Goal: Task Accomplishment & Management: Manage account settings

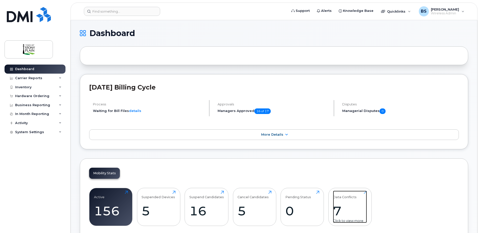
click at [338, 204] on div "7" at bounding box center [350, 210] width 34 height 15
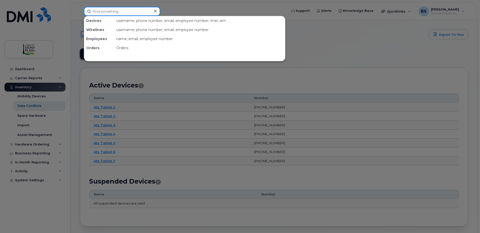
click at [132, 12] on input at bounding box center [122, 11] width 76 height 9
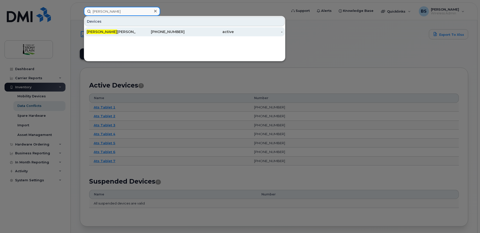
type input "sheridan"
click at [114, 35] on div "Sheridan Johannsen" at bounding box center [111, 31] width 49 height 9
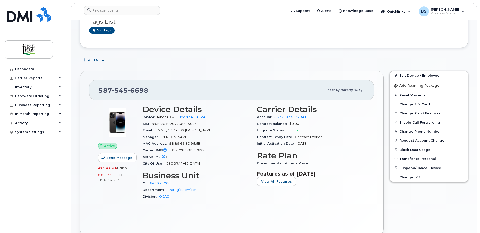
scroll to position [50, 0]
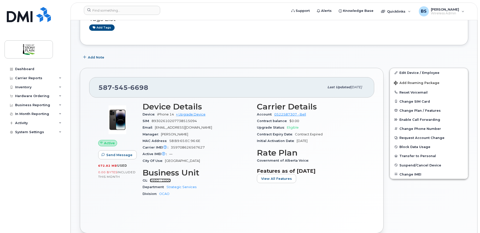
click at [168, 180] on link "6460 - 1000" at bounding box center [160, 180] width 21 height 4
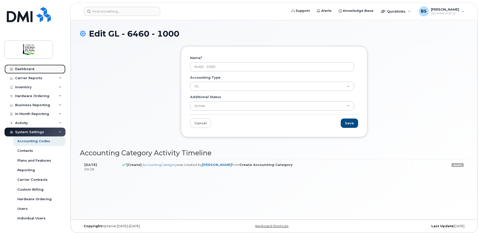
click at [27, 71] on div "Dashboard" at bounding box center [24, 69] width 19 height 4
click at [31, 70] on div "Dashboard" at bounding box center [24, 69] width 19 height 4
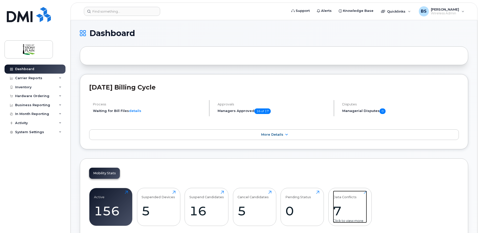
click at [338, 209] on div "7" at bounding box center [350, 210] width 34 height 15
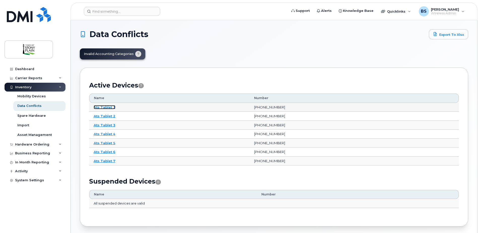
click at [109, 107] on link "Ats Tablet 1" at bounding box center [105, 107] width 22 height 4
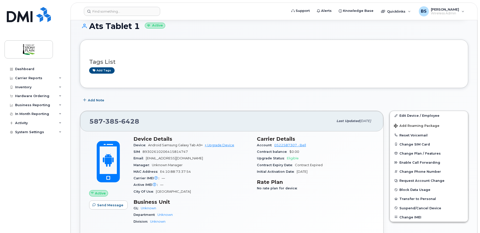
scroll to position [76, 0]
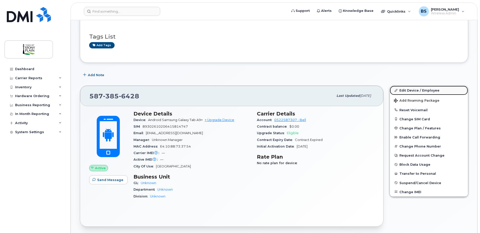
click at [429, 89] on link "Edit Device / Employee" at bounding box center [429, 90] width 78 height 9
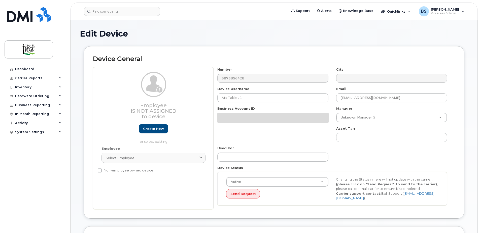
select select "661751"
select select "661752"
select select "661753"
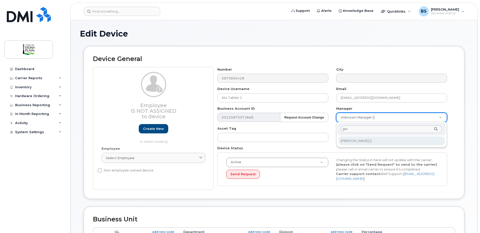
type input "jerr"
type input "930164"
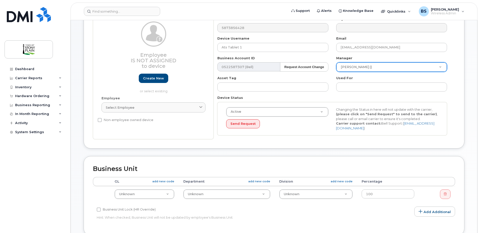
scroll to position [76, 0]
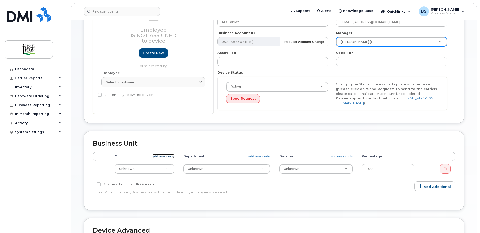
click at [171, 155] on link "add new code" at bounding box center [163, 156] width 22 height 4
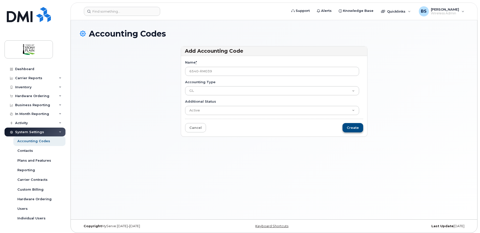
type input "6540-RM039"
click at [357, 129] on input "Create" at bounding box center [353, 127] width 21 height 9
type input "Saving..."
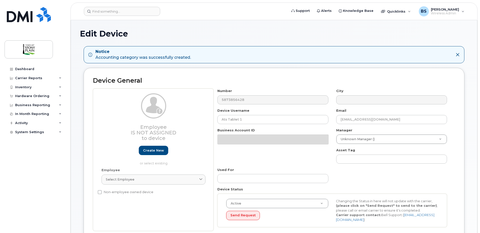
select select "661751"
select select "661752"
select select "661753"
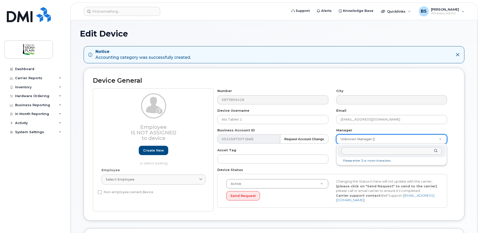
click at [371, 150] on input "text" at bounding box center [392, 150] width 100 height 7
type input "JERR"
type input "930164"
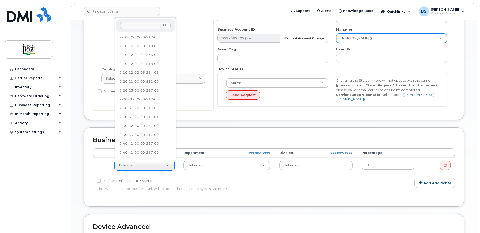
scroll to position [404, 0]
select select "36211885"
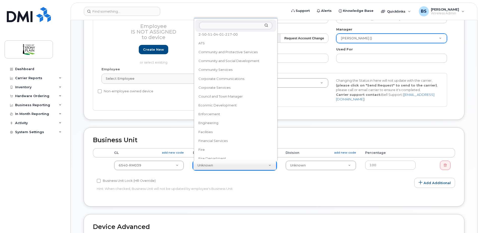
scroll to position [3, 0]
select select "661798"
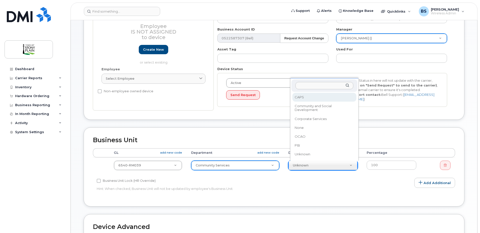
select select "661808"
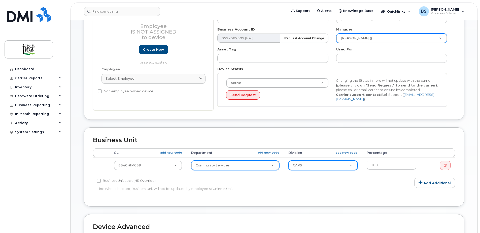
click at [306, 189] on p "Hint: When checked, Business Unit will not be updated by employee's Business Un…" at bounding box center [214, 188] width 234 height 5
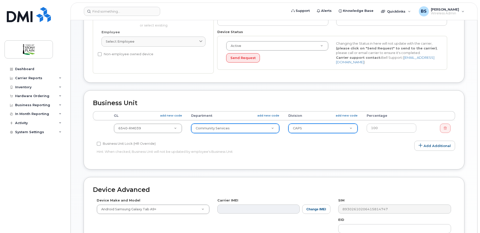
scroll to position [151, 0]
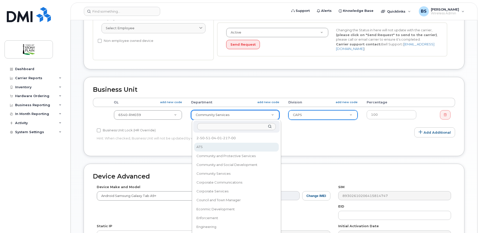
select select "1536817"
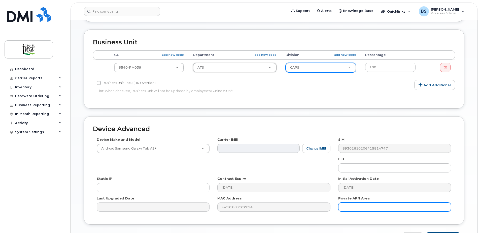
scroll to position [207, 0]
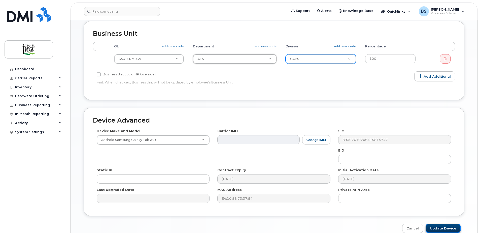
click at [448, 232] on input "Update Device" at bounding box center [443, 228] width 35 height 9
type input "Saving..."
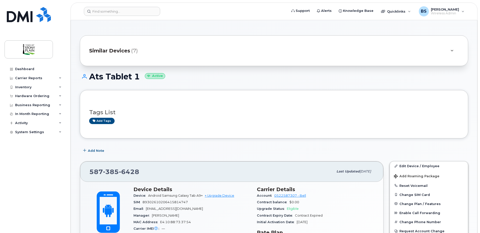
click at [104, 50] on span "Similar Devices" at bounding box center [109, 50] width 41 height 7
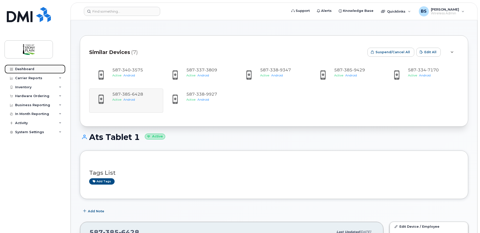
click at [27, 69] on div "Dashboard" at bounding box center [24, 69] width 19 height 4
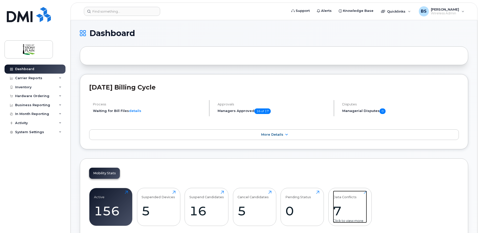
click at [339, 196] on div "Data Conflicts" at bounding box center [345, 195] width 24 height 8
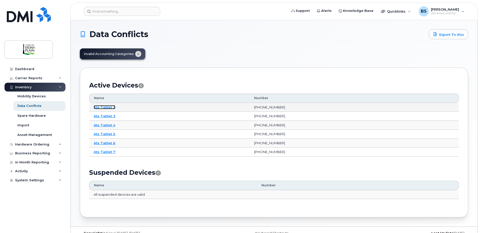
click at [105, 107] on link "Ats Tablet 2" at bounding box center [105, 107] width 22 height 4
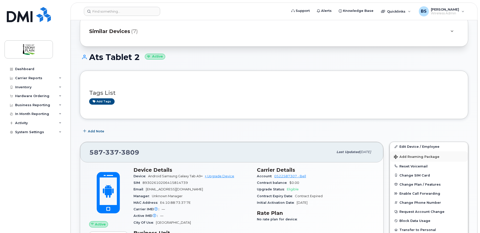
scroll to position [25, 0]
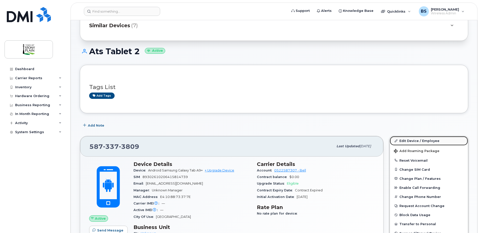
click at [413, 142] on link "Edit Device / Employee" at bounding box center [429, 140] width 78 height 9
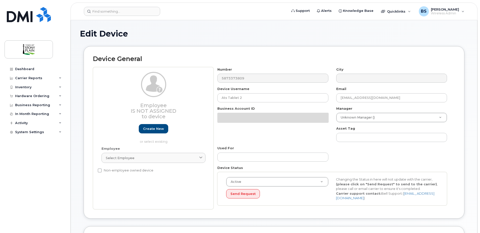
select select "661751"
select select "661752"
select select "661753"
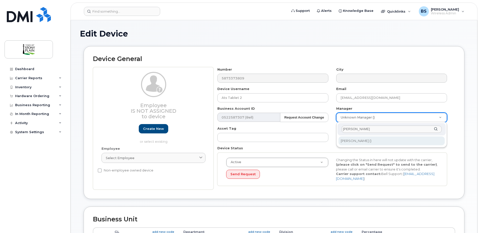
type input "JERRY"
type input "930164"
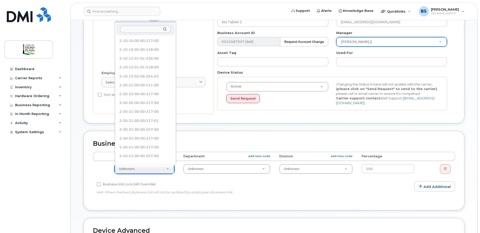
scroll to position [404, 0]
select select "36211885"
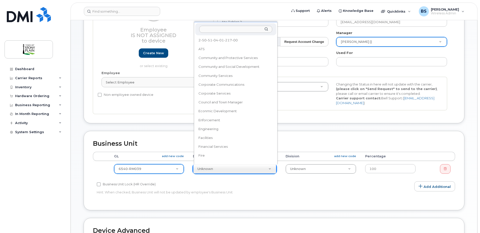
scroll to position [0, 0]
select select "1536817"
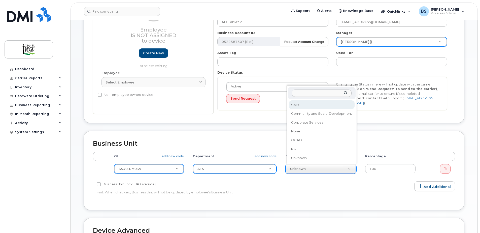
select select "661808"
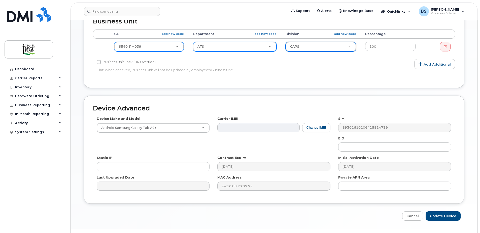
scroll to position [211, 0]
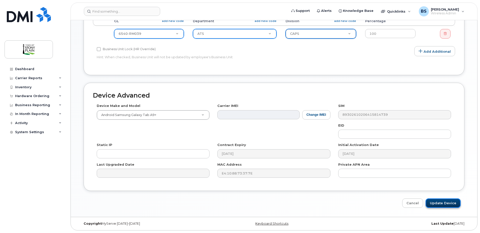
click at [450, 202] on input "Update Device" at bounding box center [443, 202] width 35 height 9
type input "Saving..."
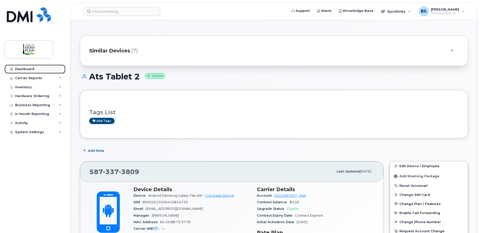
click at [24, 70] on div "Dashboard" at bounding box center [24, 69] width 19 height 4
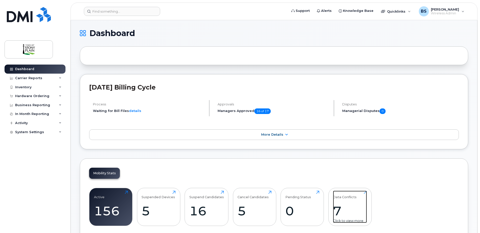
click at [350, 207] on div "7" at bounding box center [350, 210] width 34 height 15
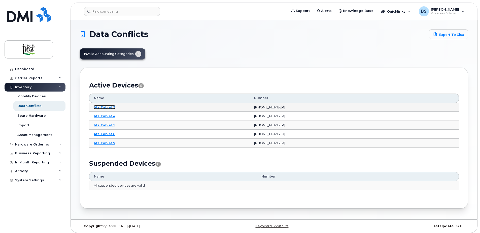
click at [108, 107] on link "Ats Tablet 3" at bounding box center [105, 107] width 22 height 4
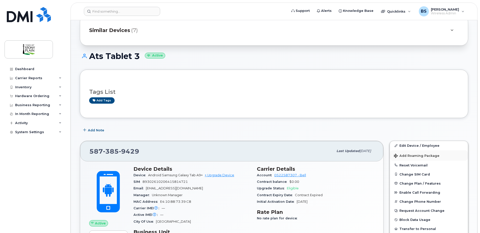
scroll to position [50, 0]
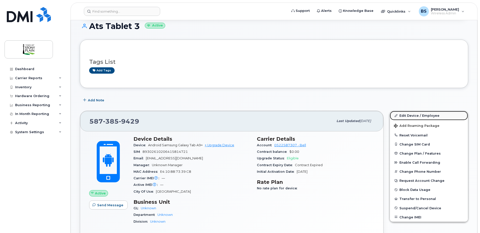
click at [428, 114] on link "Edit Device / Employee" at bounding box center [429, 115] width 78 height 9
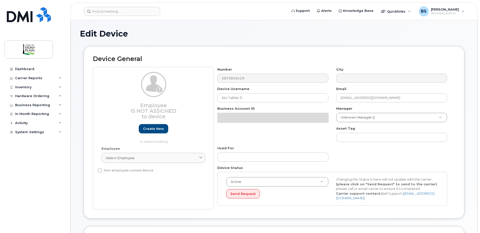
select select "661751"
select select "661752"
select select "661753"
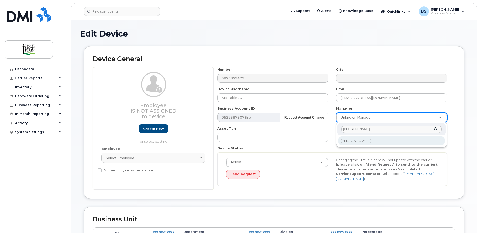
type input "[PERSON_NAME]"
type input "930164"
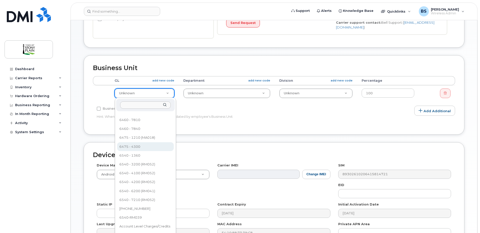
scroll to position [406, 0]
select select "36211885"
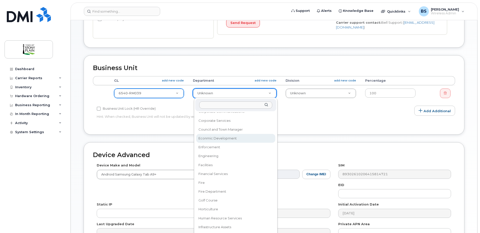
scroll to position [0, 0]
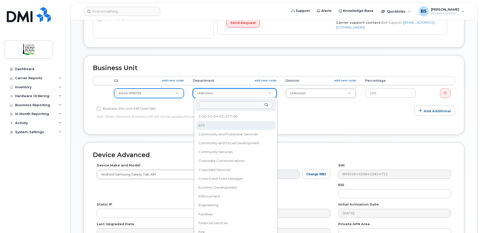
select select "1536817"
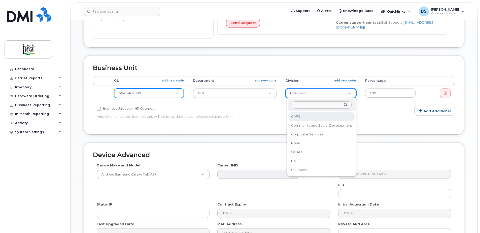
select select "661808"
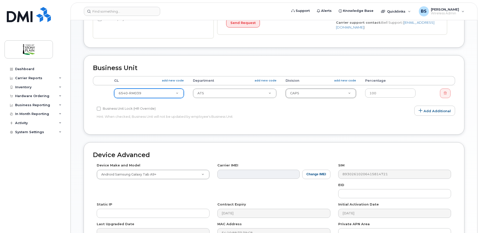
click at [465, 139] on div "Business Unit Accounting Categories Rules Accounting categories percentages mus…" at bounding box center [274, 98] width 389 height 87
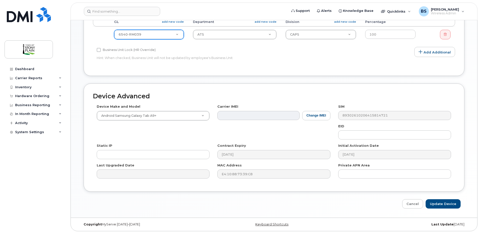
scroll to position [211, 0]
click at [442, 201] on input "Update Device" at bounding box center [443, 202] width 35 height 9
type input "Saving..."
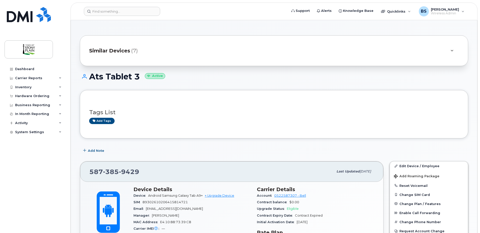
click at [125, 51] on span "Similar Devices" at bounding box center [109, 50] width 41 height 7
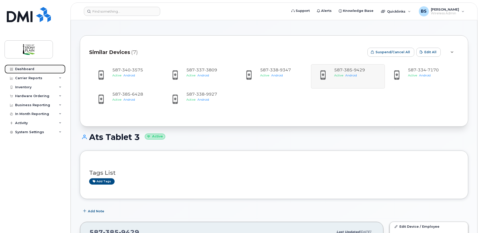
click at [33, 68] on div "Dashboard" at bounding box center [24, 69] width 19 height 4
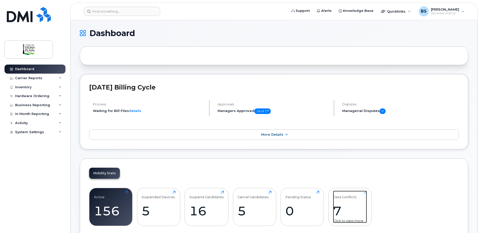
click at [339, 206] on div "7" at bounding box center [350, 210] width 34 height 15
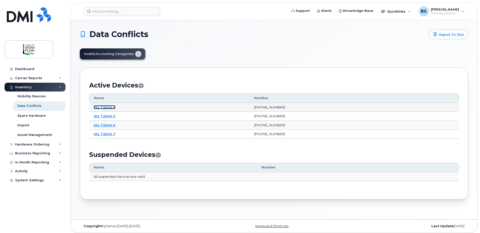
click at [106, 107] on link "Ats Tablet 4" at bounding box center [105, 107] width 22 height 4
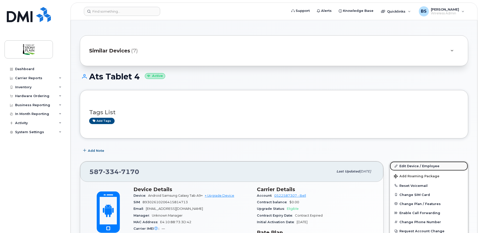
click at [408, 166] on link "Edit Device / Employee" at bounding box center [429, 165] width 78 height 9
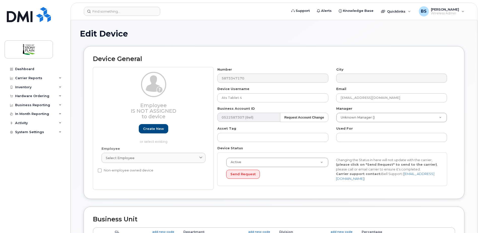
select select "661751"
select select "661752"
select select "661753"
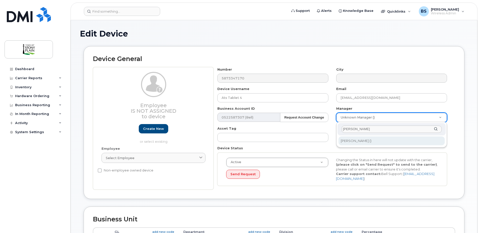
type input "jerry"
type input "930164"
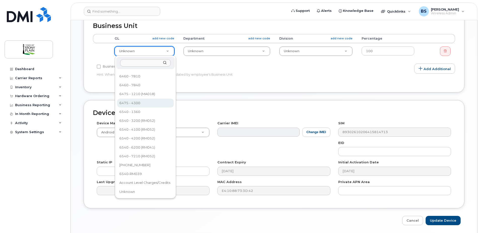
scroll to position [202, 0]
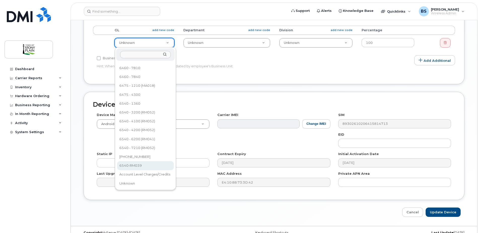
select select "36211885"
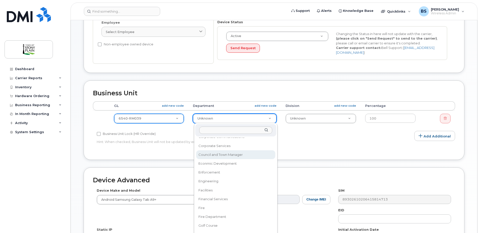
scroll to position [0, 0]
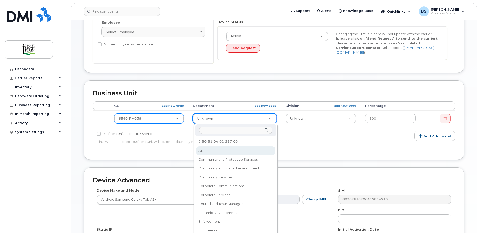
select select "1536817"
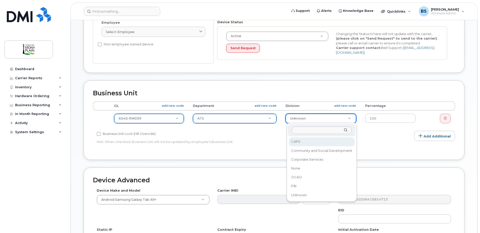
select select "661808"
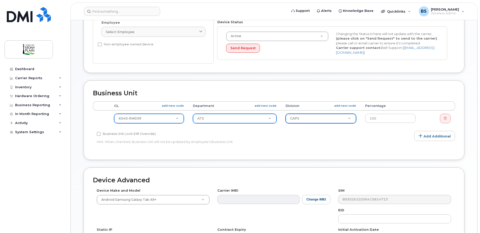
click at [471, 147] on div "Edit Device Device General Employee Is not assigned to device Create new or sel…" at bounding box center [274, 97] width 407 height 407
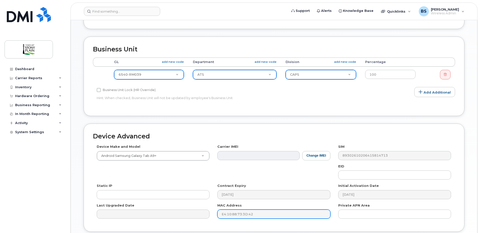
scroll to position [211, 0]
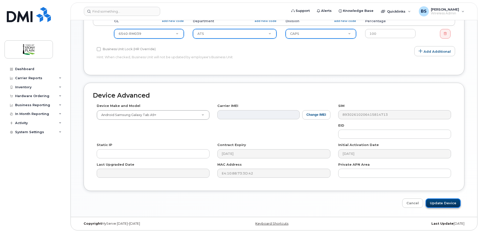
click at [442, 205] on input "Update Device" at bounding box center [443, 202] width 35 height 9
type input "Saving..."
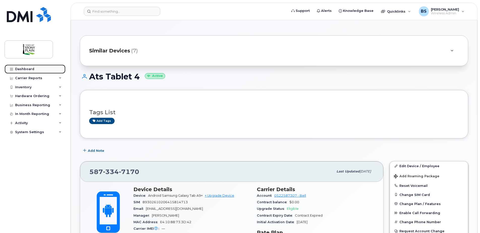
click at [27, 69] on div "Dashboard" at bounding box center [24, 69] width 19 height 4
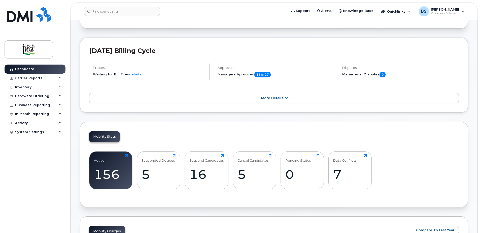
scroll to position [76, 0]
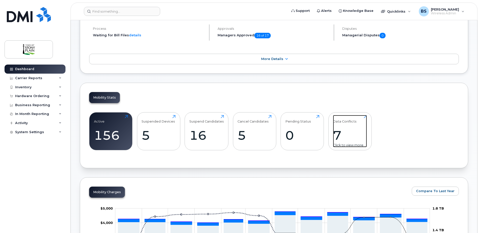
click at [343, 138] on div "7" at bounding box center [350, 135] width 34 height 15
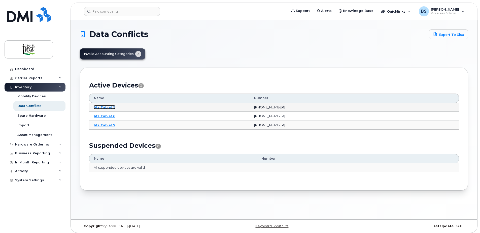
click at [110, 107] on link "Ats Tablet 5" at bounding box center [105, 107] width 22 height 4
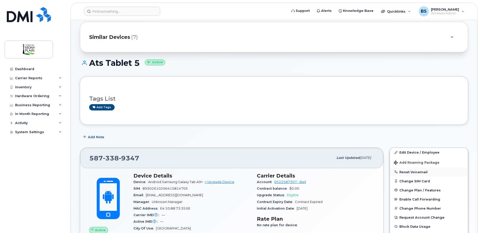
scroll to position [25, 0]
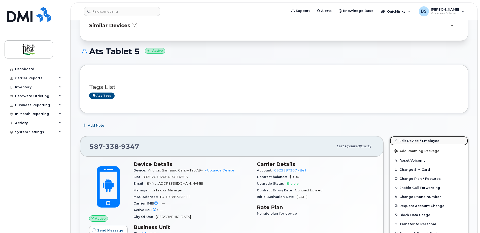
click at [424, 141] on link "Edit Device / Employee" at bounding box center [429, 140] width 78 height 9
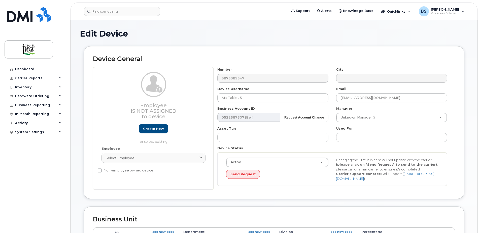
select select "661751"
select select "661752"
select select "661753"
click at [357, 136] on input "text" at bounding box center [392, 137] width 111 height 9
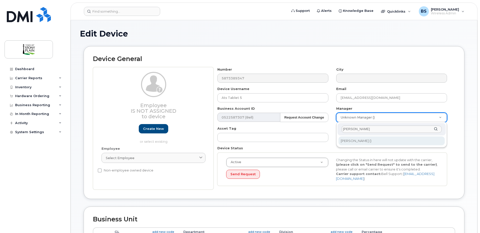
type input "jerry"
type input "930164"
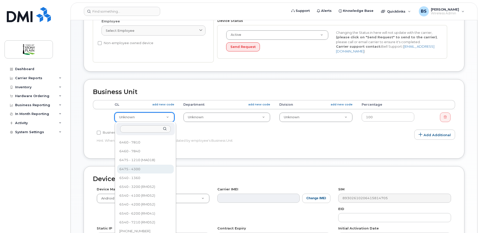
scroll to position [151, 0]
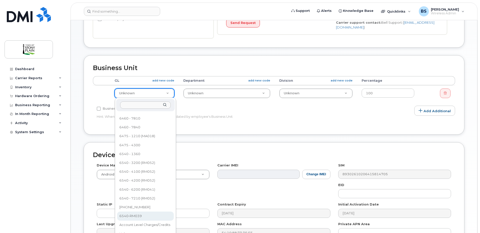
select select "36211885"
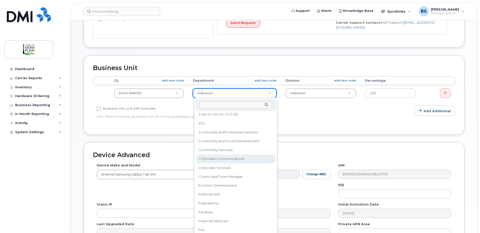
scroll to position [0, 0]
select select "1536817"
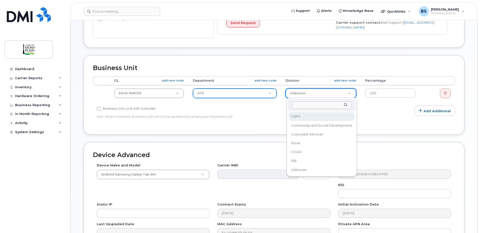
select select "661808"
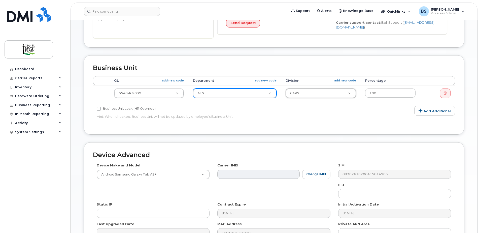
click at [468, 76] on div "Business Unit Accounting Categories Rules Accounting categories percentages mus…" at bounding box center [274, 98] width 389 height 87
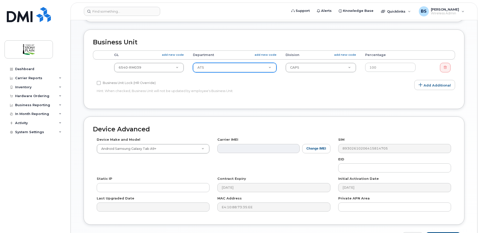
scroll to position [211, 0]
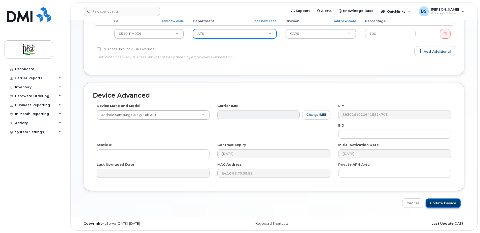
click at [447, 203] on input "Update Device" at bounding box center [443, 202] width 35 height 9
type input "Saving..."
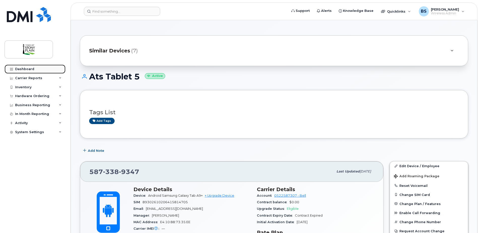
click at [31, 71] on link "Dashboard" at bounding box center [35, 69] width 61 height 9
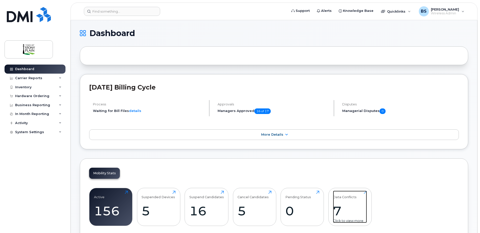
click at [338, 212] on div "7" at bounding box center [350, 210] width 34 height 15
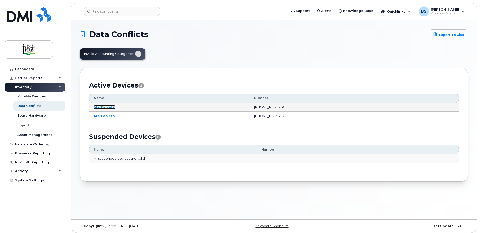
click at [108, 107] on link "Ats Tablet 6" at bounding box center [105, 107] width 22 height 4
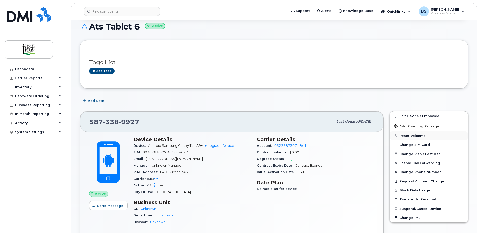
scroll to position [50, 0]
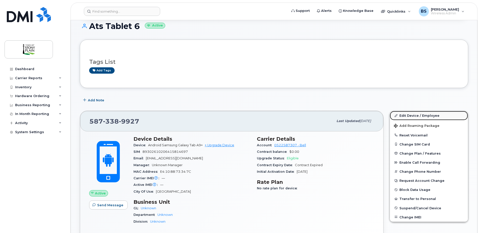
click at [415, 118] on link "Edit Device / Employee" at bounding box center [429, 115] width 78 height 9
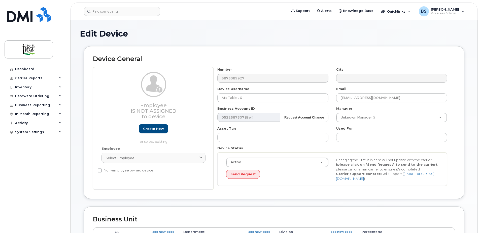
select select "661751"
select select "661752"
select select "661753"
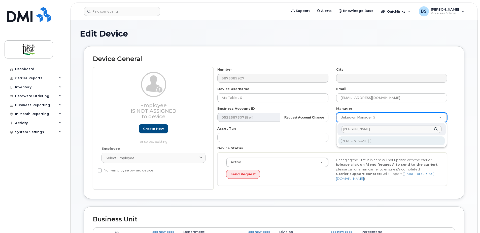
type input "jerry"
type input "930164"
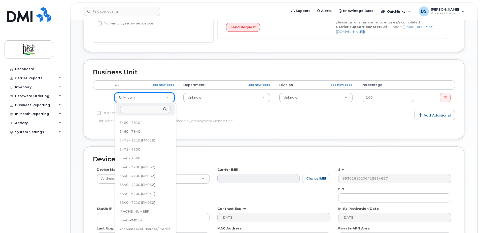
scroll to position [176, 0]
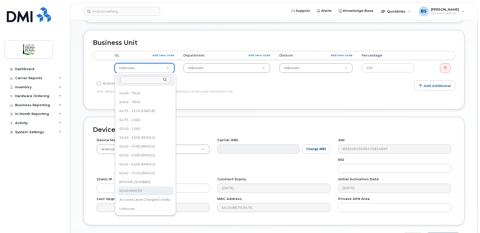
select select "36211885"
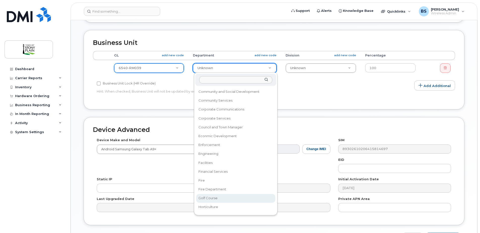
scroll to position [0, 0]
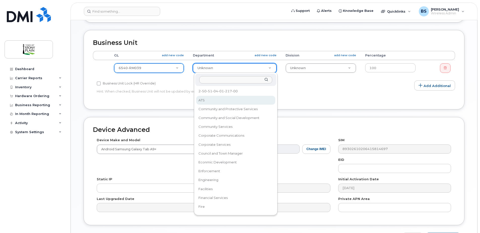
select select "1536817"
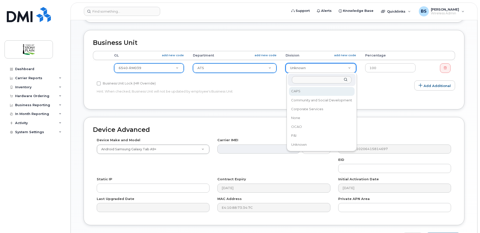
select select "661808"
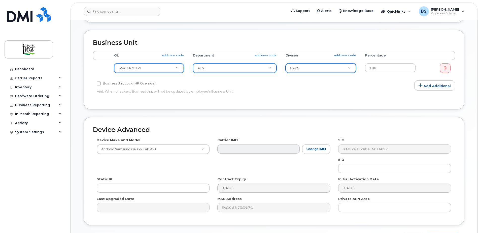
click at [459, 109] on div "Business Unit Accounting Categories Rules Accounting categories percentages mus…" at bounding box center [274, 69] width 381 height 79
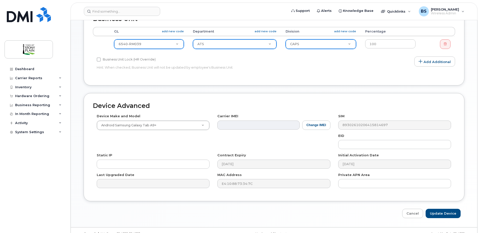
scroll to position [211, 0]
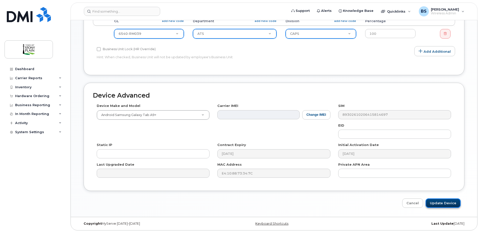
click at [445, 202] on input "Update Device" at bounding box center [443, 202] width 35 height 9
type input "Saving..."
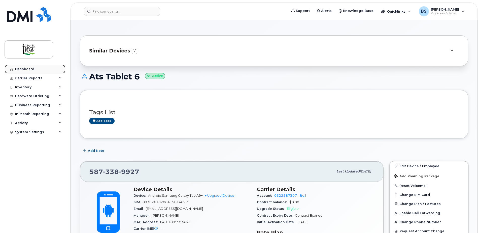
click at [42, 72] on link "Dashboard" at bounding box center [35, 69] width 61 height 9
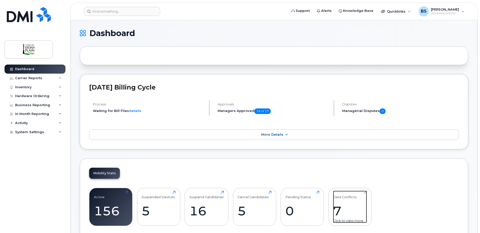
click at [342, 212] on div "7" at bounding box center [350, 210] width 34 height 15
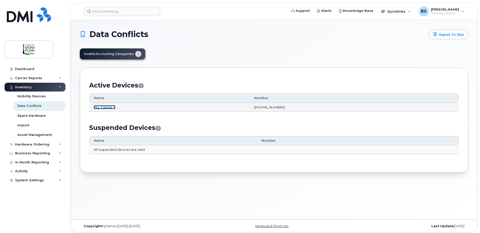
click at [103, 108] on link "Ats Tablet 7" at bounding box center [105, 107] width 22 height 4
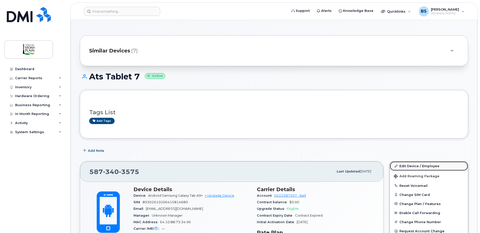
click at [414, 166] on link "Edit Device / Employee" at bounding box center [429, 165] width 78 height 9
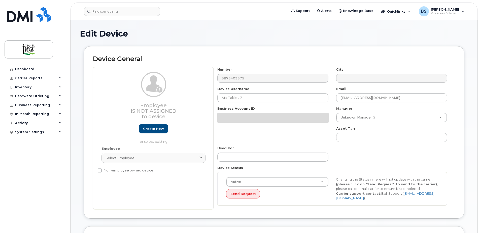
select select "661751"
select select "661752"
select select "661753"
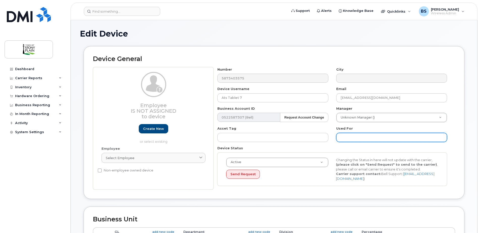
click at [360, 136] on input "text" at bounding box center [392, 137] width 111 height 9
type input "j"
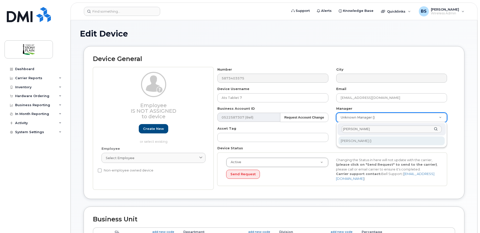
type input "jerry"
type input "930164"
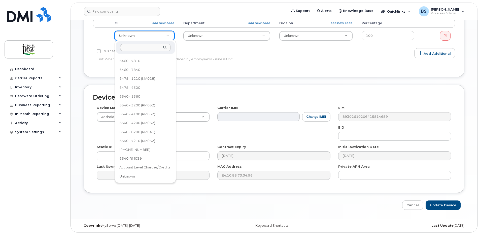
scroll to position [211, 0]
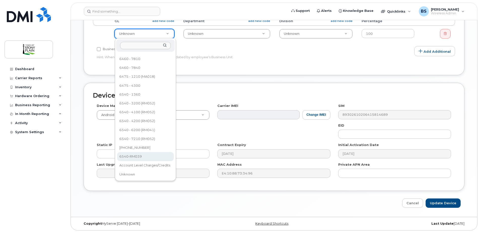
select select "36211885"
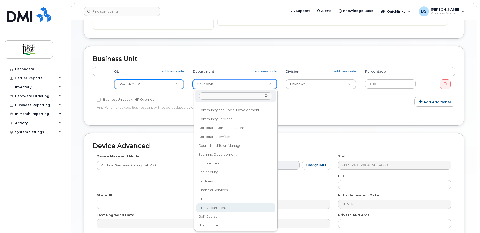
scroll to position [0, 0]
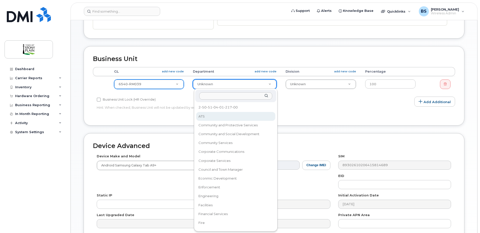
select select "1536817"
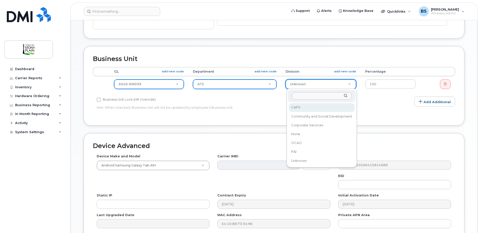
select select "661808"
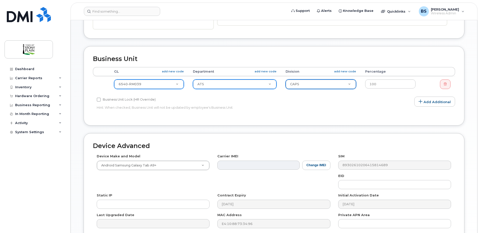
click at [468, 99] on div "Business Unit Accounting Categories Rules Accounting categories percentages mus…" at bounding box center [274, 89] width 389 height 87
click at [469, 115] on div "Edit Device Device General Employee Is not assigned to device Create new or sel…" at bounding box center [274, 63] width 407 height 407
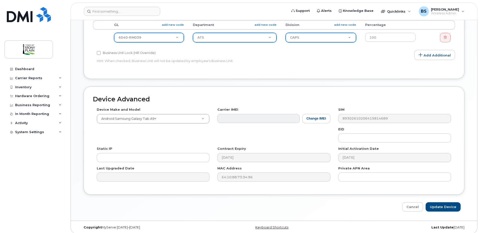
scroll to position [211, 0]
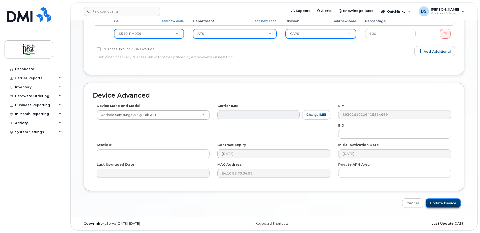
click at [450, 203] on input "Update Device" at bounding box center [443, 202] width 35 height 9
type input "Saving..."
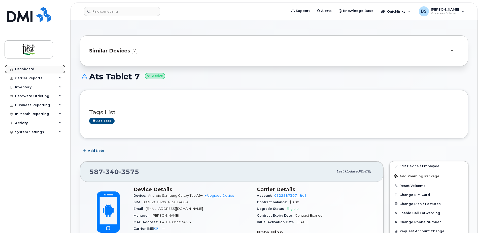
click at [25, 71] on div "Dashboard" at bounding box center [24, 69] width 19 height 4
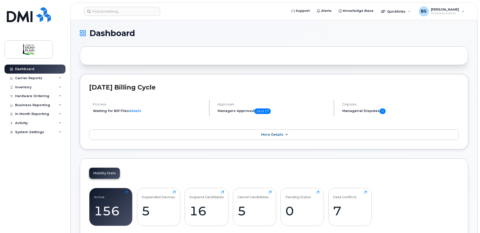
click at [286, 134] on icon at bounding box center [287, 134] width 4 height 3
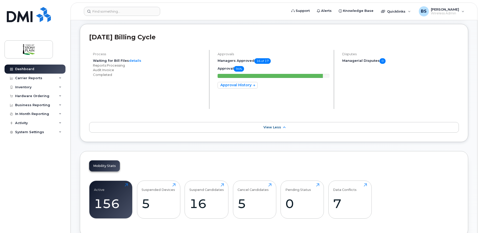
scroll to position [47, 0]
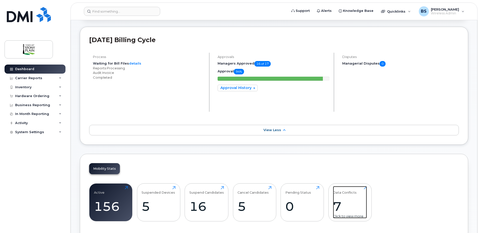
click at [339, 192] on div "Data Conflicts" at bounding box center [345, 190] width 24 height 8
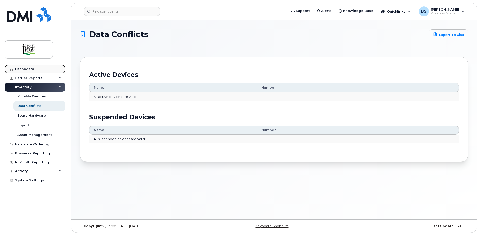
click at [24, 70] on div "Dashboard" at bounding box center [24, 69] width 19 height 4
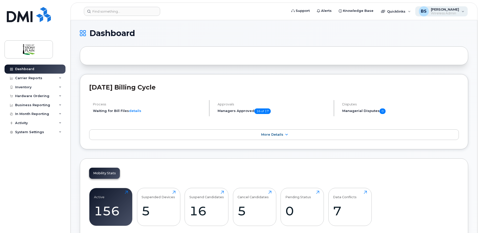
click at [456, 12] on span "Wireless Admin" at bounding box center [445, 13] width 28 height 4
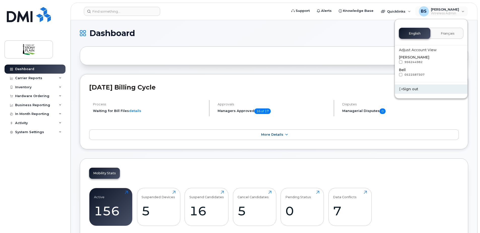
click at [410, 89] on div "Sign out" at bounding box center [431, 88] width 73 height 9
